Goal: Task Accomplishment & Management: Use online tool/utility

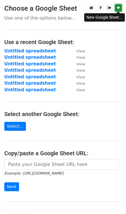
click at [120, 8] on link at bounding box center [118, 7] width 7 height 7
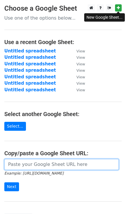
click at [16, 166] on input "url" at bounding box center [61, 164] width 114 height 11
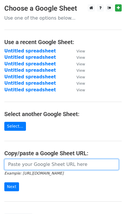
paste input "https://docs.google.com/spreadsheets/d/1s-GwGl0IwDFz0Yz742j9s3qz0QPoKSd2qoXMe86…"
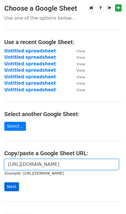
type input "https://docs.google.com/spreadsheets/d/1s-GwGl0IwDFz0Yz742j9s3qz0QPoKSd2qoXMe86…"
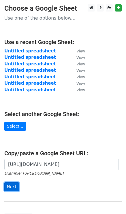
scroll to position [0, 0]
click at [11, 185] on input "Next" at bounding box center [11, 186] width 15 height 9
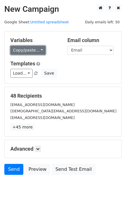
click at [30, 49] on link "Copy/paste..." at bounding box center [27, 50] width 35 height 9
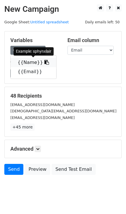
click at [30, 62] on link "{{Name}}" at bounding box center [33, 62] width 45 height 9
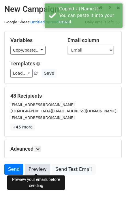
click at [33, 170] on link "Preview" at bounding box center [37, 169] width 25 height 11
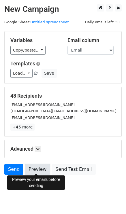
click at [35, 170] on link "Preview" at bounding box center [37, 169] width 25 height 11
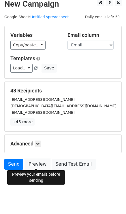
scroll to position [8, 0]
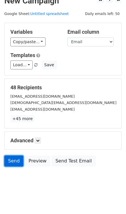
click at [17, 161] on link "Send" at bounding box center [13, 160] width 19 height 11
click at [14, 160] on link "Send" at bounding box center [13, 160] width 19 height 11
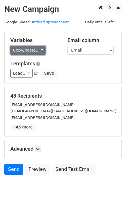
click at [25, 49] on link "Copy/paste..." at bounding box center [27, 50] width 35 height 9
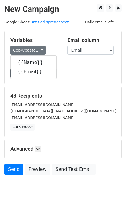
click at [70, 74] on div "Load... No templates saved Save" at bounding box center [63, 73] width 114 height 9
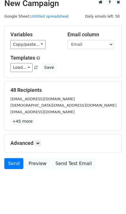
scroll to position [8, 0]
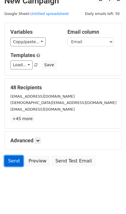
click at [19, 160] on link "Send" at bounding box center [13, 160] width 19 height 11
click at [18, 159] on link "Send" at bounding box center [13, 160] width 19 height 11
click at [16, 160] on link "Send" at bounding box center [13, 160] width 19 height 11
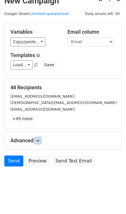
click at [38, 139] on icon at bounding box center [37, 140] width 3 height 3
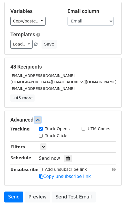
scroll to position [37, 0]
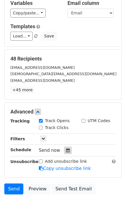
click at [68, 151] on div at bounding box center [68, 149] width 8 height 7
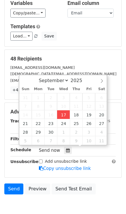
type input "2025-09-17 12:00"
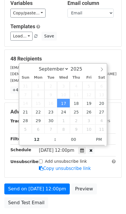
click at [99, 158] on div "Add unsubscribe link Copy unsubscribe link" at bounding box center [77, 164] width 85 height 13
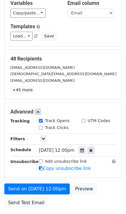
click at [92, 148] on icon at bounding box center [90, 150] width 3 height 4
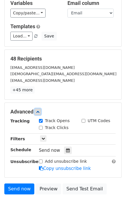
click at [39, 111] on icon at bounding box center [37, 111] width 3 height 3
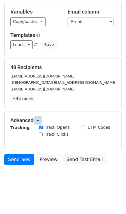
scroll to position [8, 0]
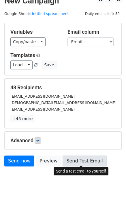
click at [81, 157] on link "Send Test Email" at bounding box center [84, 160] width 44 height 11
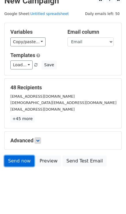
click at [24, 159] on link "Send now" at bounding box center [19, 160] width 30 height 11
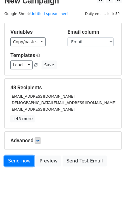
scroll to position [0, 0]
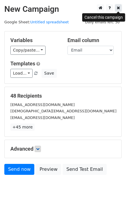
click at [116, 8] on link at bounding box center [118, 7] width 7 height 7
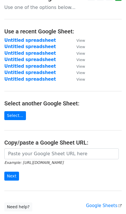
scroll to position [11, 0]
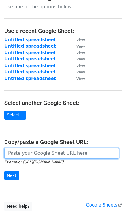
click at [32, 154] on input "url" at bounding box center [61, 152] width 114 height 11
paste input "https://docs.google.com/spreadsheets/d/1s-GwGl0IwDFz0Yz742j9s3qz0QPoKSd2qoXMe86…"
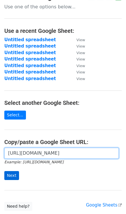
type input "https://docs.google.com/spreadsheets/d/1s-GwGl0IwDFz0Yz742j9s3qz0QPoKSd2qoXMe86…"
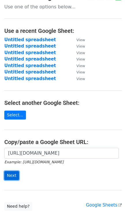
scroll to position [0, 0]
click at [7, 172] on input "Next" at bounding box center [11, 175] width 15 height 9
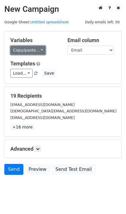
click at [26, 50] on link "Copy/paste..." at bounding box center [27, 50] width 35 height 9
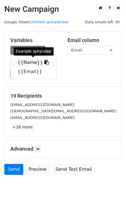
click at [30, 60] on link "{{Name}}" at bounding box center [33, 62] width 45 height 9
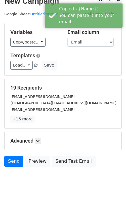
scroll to position [8, 0]
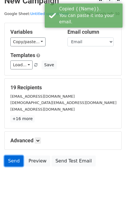
click at [17, 159] on link "Send" at bounding box center [13, 160] width 19 height 11
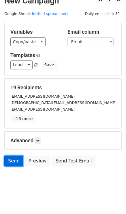
click at [17, 159] on link "Send" at bounding box center [13, 160] width 19 height 11
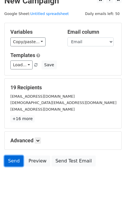
click at [17, 159] on link "Send" at bounding box center [13, 160] width 19 height 11
click at [17, 157] on link "Send" at bounding box center [13, 160] width 19 height 11
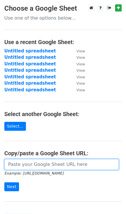
click at [24, 163] on input "url" at bounding box center [61, 164] width 114 height 11
paste input "[URL][DOMAIN_NAME]"
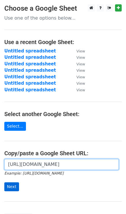
type input "[URL][DOMAIN_NAME]"
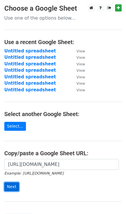
click at [10, 184] on input "Next" at bounding box center [11, 186] width 15 height 9
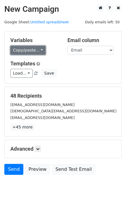
click at [26, 51] on link "Copy/paste..." at bounding box center [27, 50] width 35 height 9
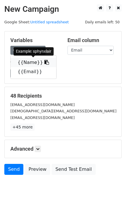
click at [29, 62] on link "{{Name}}" at bounding box center [33, 62] width 45 height 9
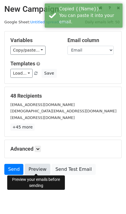
click at [32, 168] on link "Preview" at bounding box center [37, 169] width 25 height 11
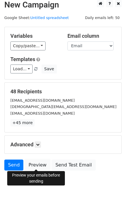
scroll to position [8, 0]
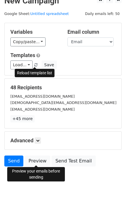
click at [34, 64] on span at bounding box center [35, 65] width 3 height 4
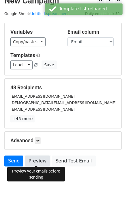
click at [37, 158] on link "Preview" at bounding box center [37, 160] width 25 height 11
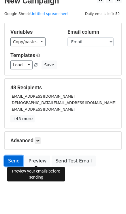
click at [17, 156] on link "Send" at bounding box center [13, 160] width 19 height 11
